Goal: Information Seeking & Learning: Learn about a topic

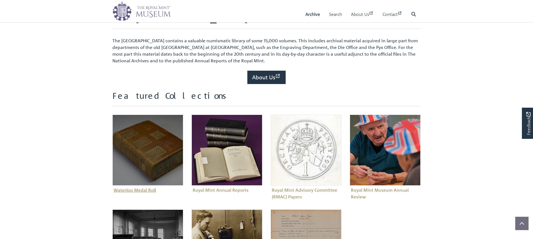
scroll to position [144, 0]
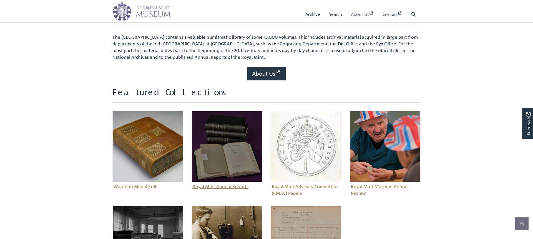
click at [210, 140] on img "Sub-collection" at bounding box center [227, 146] width 71 height 71
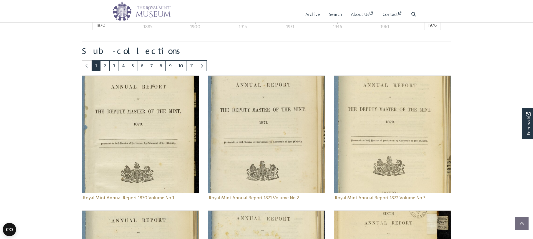
scroll to position [290, 0]
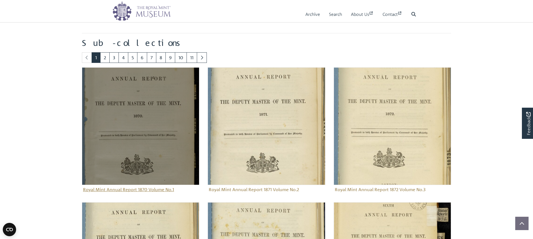
click at [152, 120] on img "Sub-collection" at bounding box center [140, 125] width 117 height 117
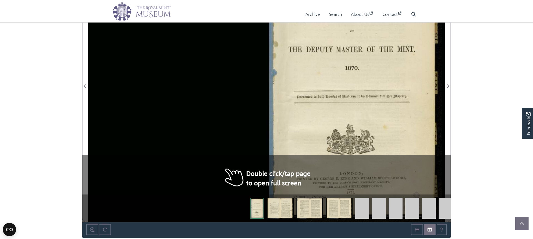
scroll to position [190, 0]
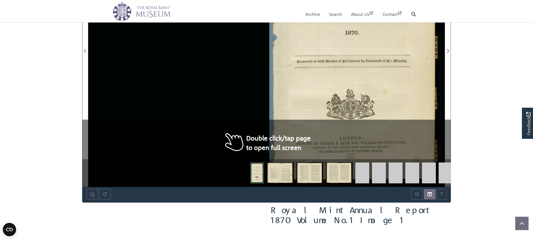
click at [375, 71] on div at bounding box center [356, 48] width 178 height 278
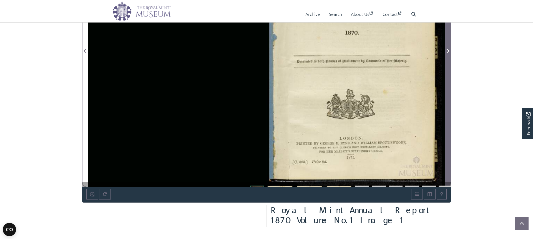
click at [447, 66] on span "Next Page" at bounding box center [448, 47] width 6 height 277
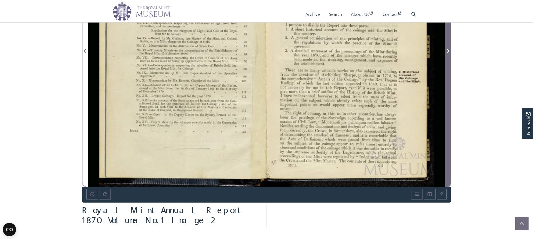
click at [447, 66] on span "Next Page" at bounding box center [448, 47] width 6 height 277
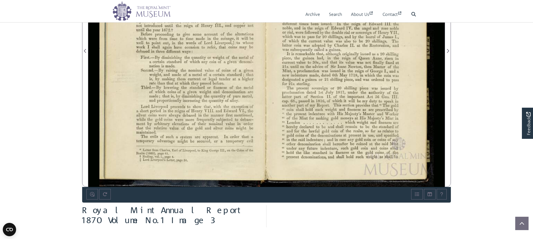
click at [312, 91] on div at bounding box center [356, 48] width 178 height 278
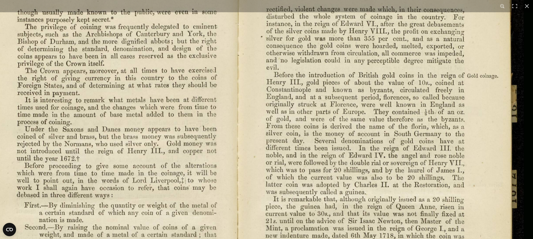
click at [255, 0] on html "Menu Archive Search About Us Contact" at bounding box center [266, 128] width 533 height 636
